Goal: Transaction & Acquisition: Purchase product/service

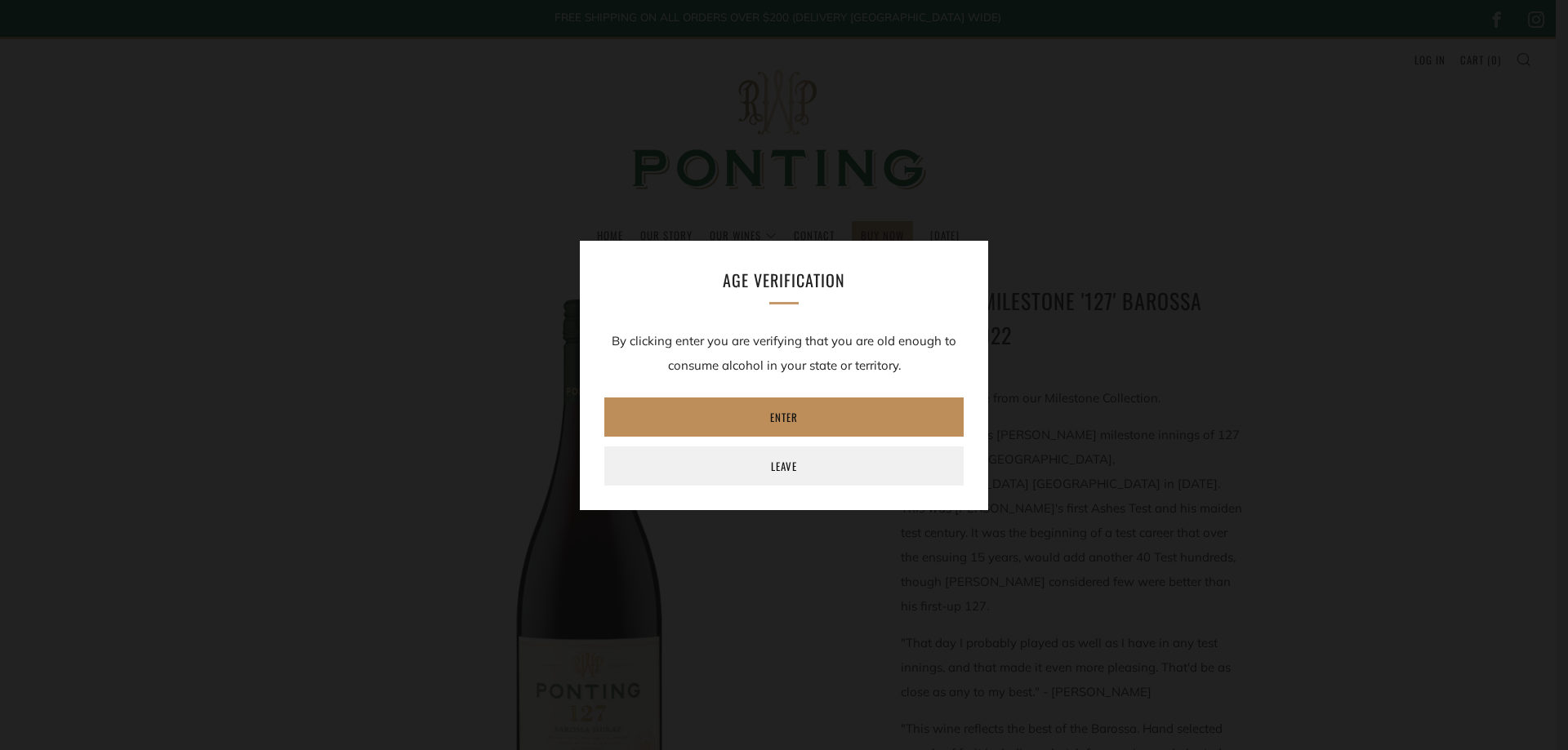
click at [800, 411] on link "Enter" at bounding box center [784, 417] width 360 height 39
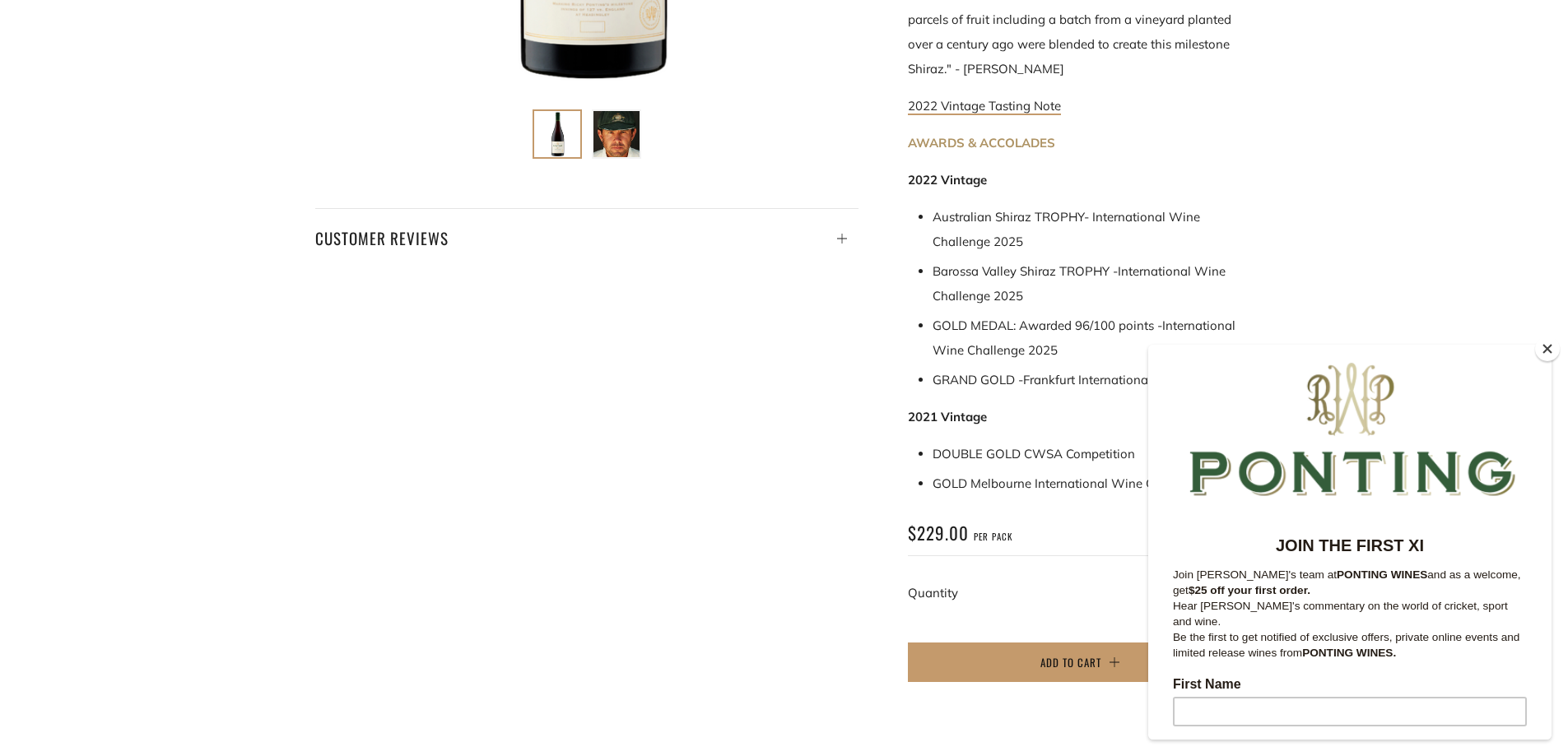
scroll to position [740, 0]
click at [1549, 342] on button "Close" at bounding box center [1547, 349] width 25 height 25
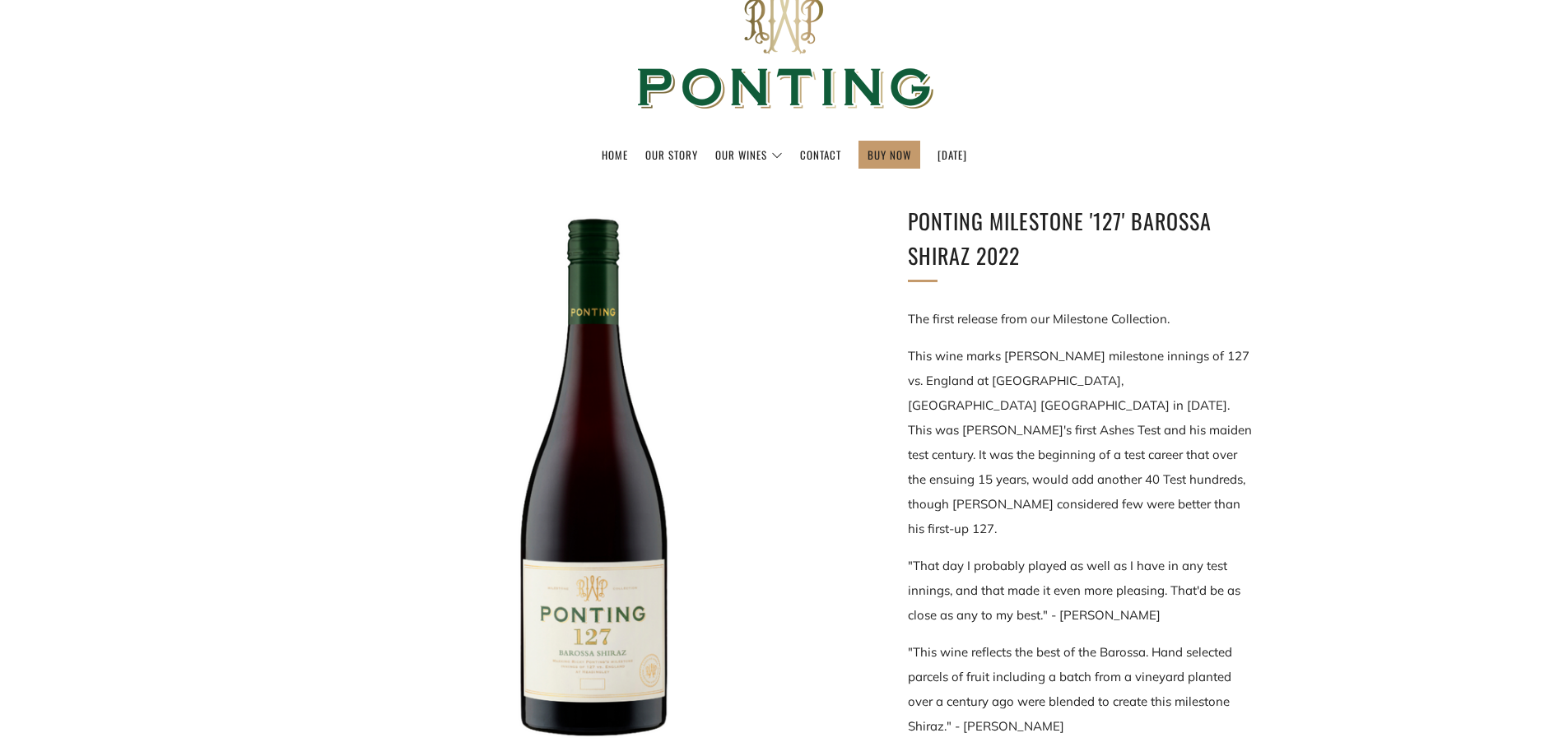
scroll to position [0, 0]
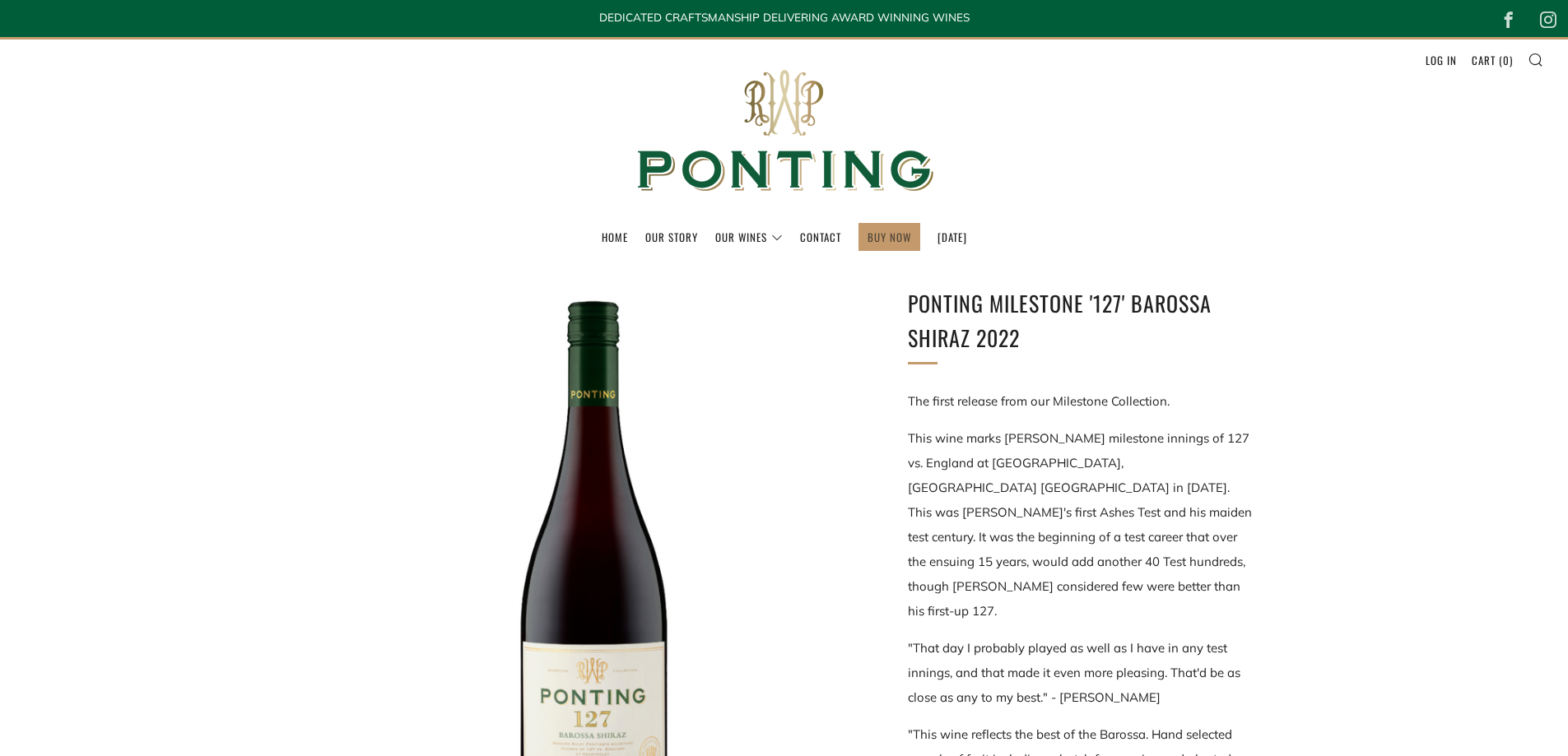
click at [870, 231] on link "BUY NOW" at bounding box center [889, 237] width 44 height 26
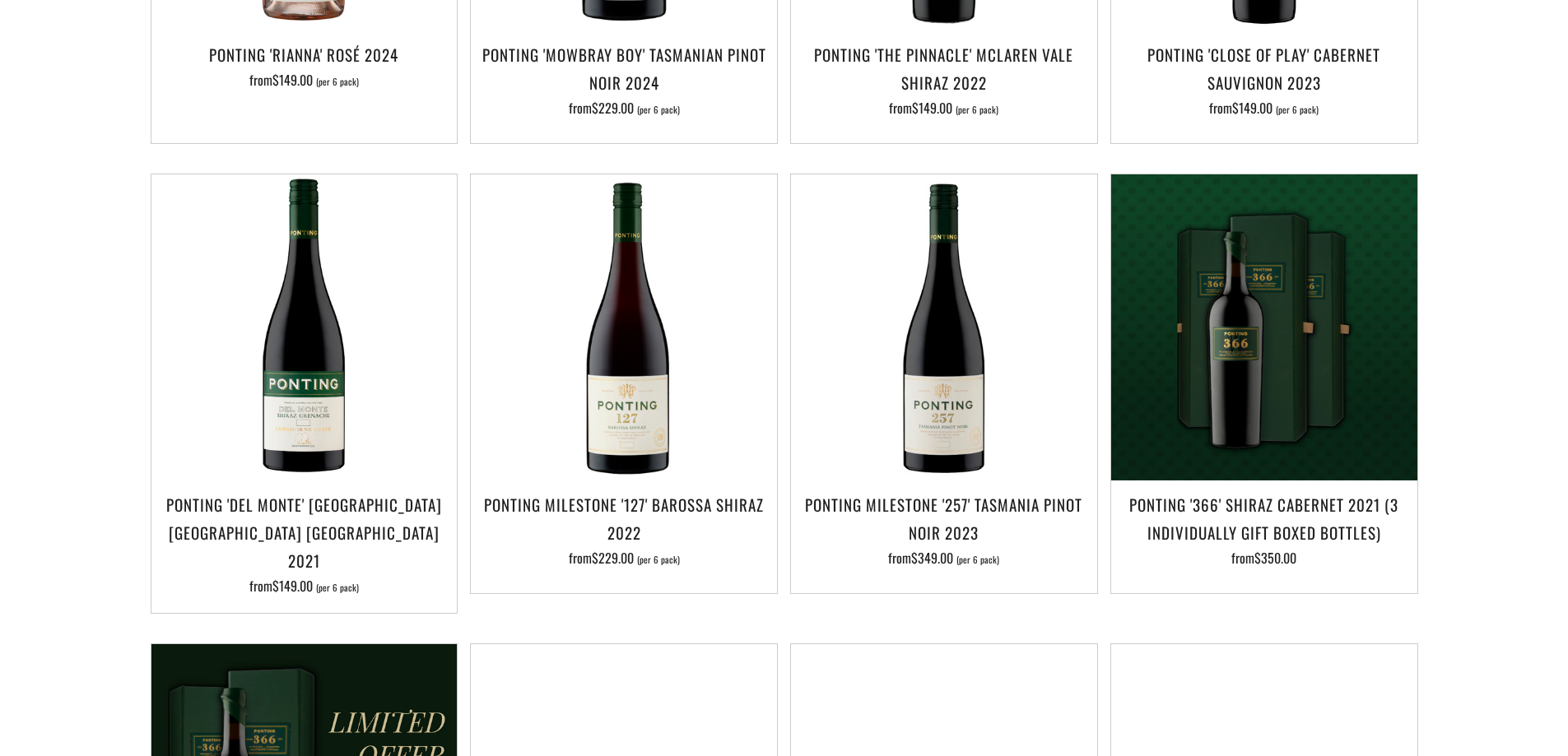
scroll to position [1151, 0]
